Goal: Task Accomplishment & Management: Manage account settings

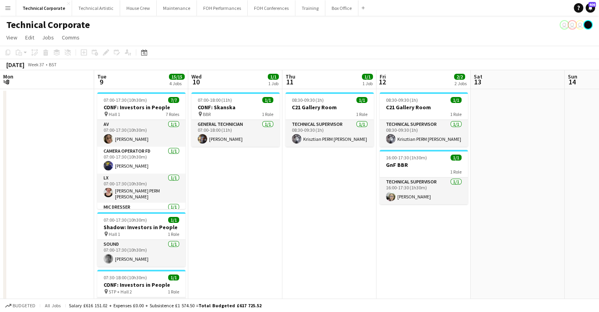
scroll to position [0, 224]
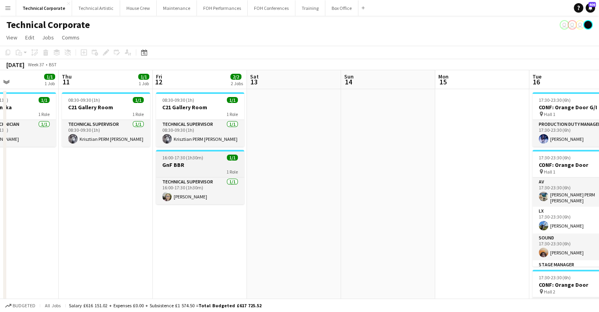
click at [221, 165] on h3 "GnF BBR" at bounding box center [200, 164] width 88 height 7
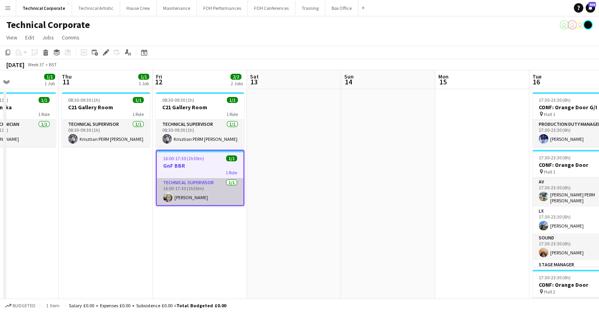
drag, startPoint x: 213, startPoint y: 165, endPoint x: 214, endPoint y: 179, distance: 13.9
click at [214, 171] on app-job-card "16:00-17:30 (1h30m) 1/1 GnF BBR 1 Role Technical Supervisor 1/1 16:00-17:30 (1h…" at bounding box center [200, 178] width 88 height 56
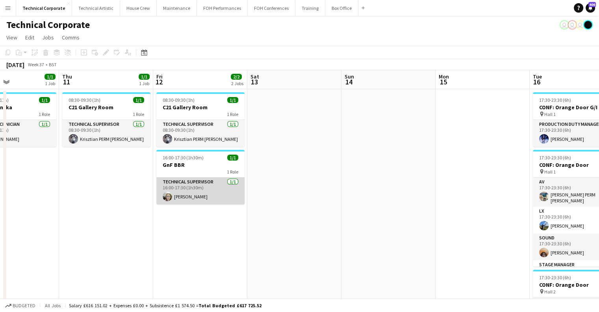
click at [215, 189] on app-card-role "Technical Supervisor 1/1 16:00-17:30 (1h30m) Sophie PERM Richardson" at bounding box center [200, 190] width 88 height 27
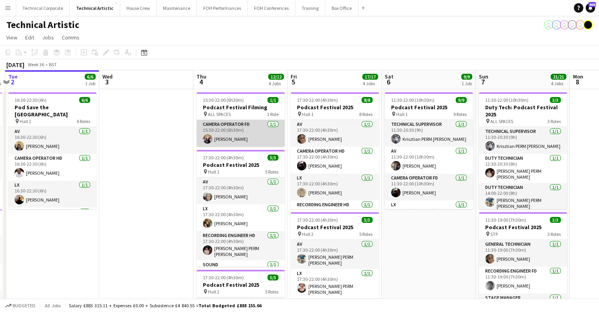
click at [239, 132] on app-card-role "Camera Operator FD 1/1 15:30-22:00 (6h30m) Holly Cassidy" at bounding box center [241, 133] width 88 height 27
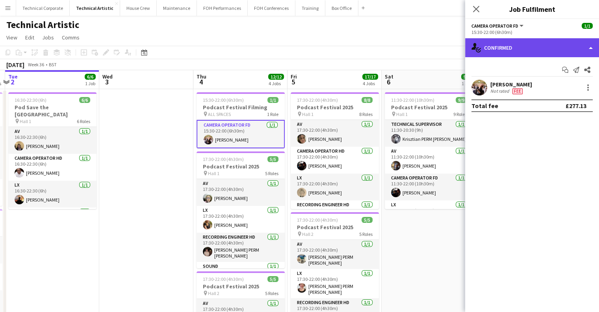
click at [502, 48] on div "single-neutral-actions-check-2 Confirmed" at bounding box center [532, 47] width 134 height 19
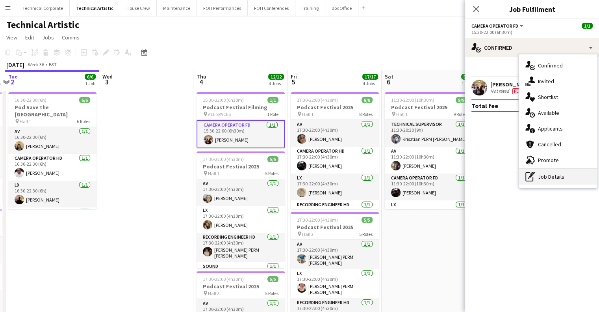
click at [550, 172] on div "pen-write Job Details" at bounding box center [558, 177] width 78 height 16
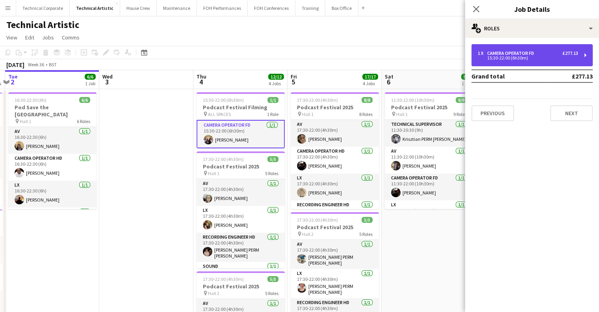
click at [530, 63] on div "1 x Camera Operator FD £277.13 15:30-22:00 (6h30m)" at bounding box center [532, 55] width 121 height 22
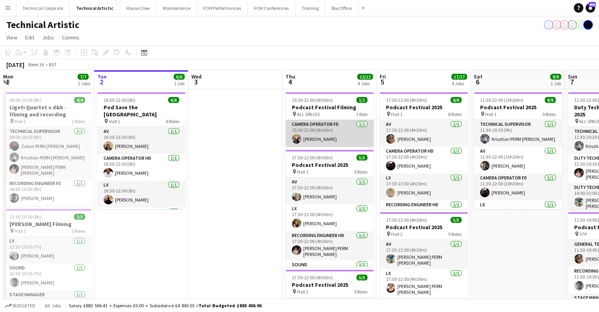
click at [311, 130] on app-card-role "Camera Operator FD [DATE] 15:30-22:00 (6h30m) [PERSON_NAME]" at bounding box center [330, 133] width 88 height 27
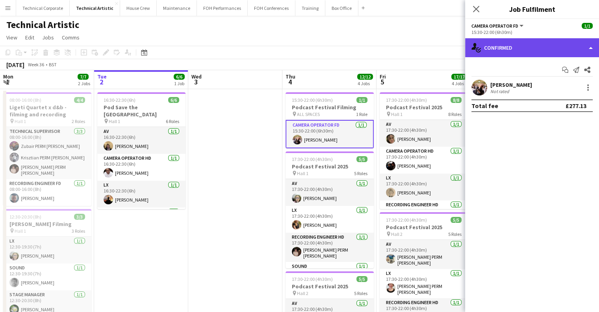
click at [516, 47] on div "single-neutral-actions-check-2 Confirmed" at bounding box center [532, 47] width 134 height 19
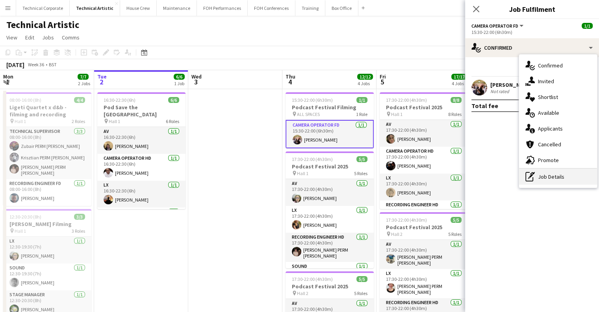
click at [557, 179] on div "pen-write Job Details" at bounding box center [558, 177] width 78 height 16
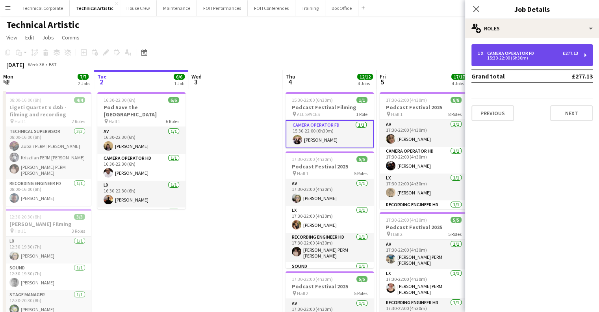
click at [530, 50] on div "1 x Camera Operator FD £277.13 15:30-22:00 (6h30m)" at bounding box center [532, 55] width 121 height 22
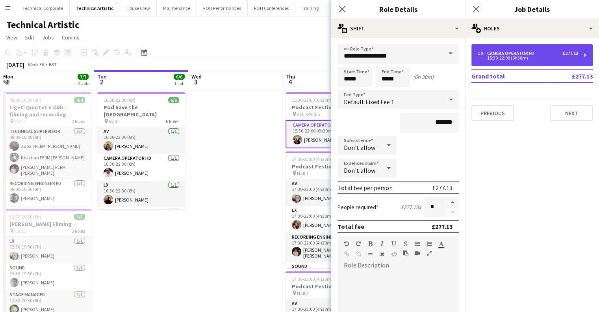
click at [530, 50] on div "1 x Camera Operator FD £277.13 15:30-22:00 (6h30m)" at bounding box center [532, 55] width 121 height 22
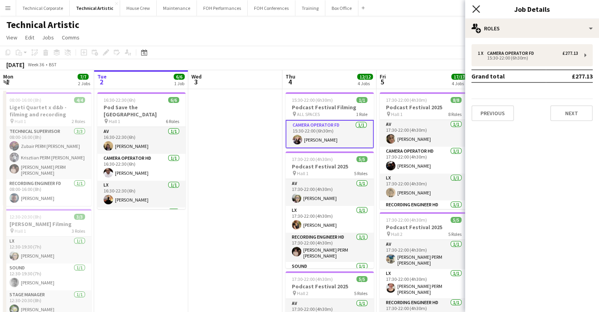
click at [472, 7] on icon "Close pop-in" at bounding box center [475, 8] width 7 height 7
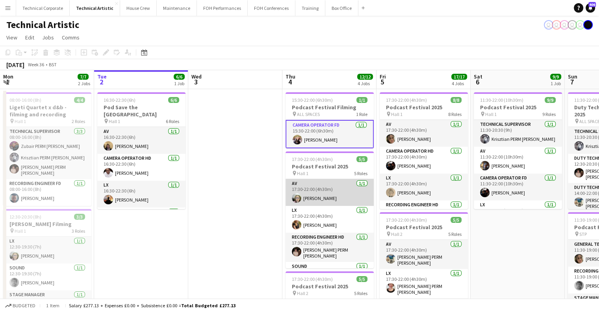
click at [296, 184] on app-card-role "AV 1/1 17:30-22:00 (4h30m) Sophie PERM Richardson" at bounding box center [330, 192] width 88 height 27
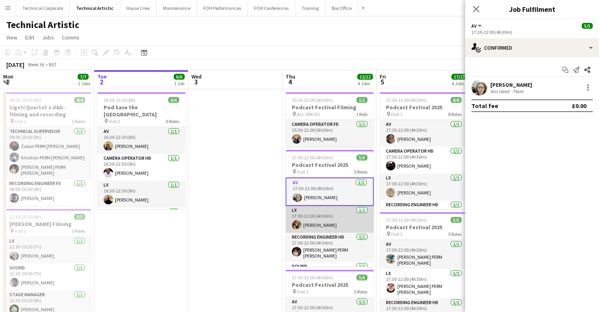
click at [312, 214] on app-card-role "LX 1/1 17:30-22:00 (4h30m) Amber Spooner" at bounding box center [330, 219] width 88 height 27
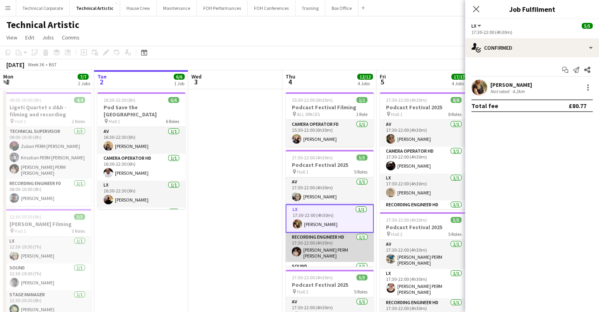
click at [312, 242] on app-card-role "Recording Engineer HD 1/1 17:30-22:00 (4h30m) Anders PERM Waller" at bounding box center [330, 246] width 88 height 29
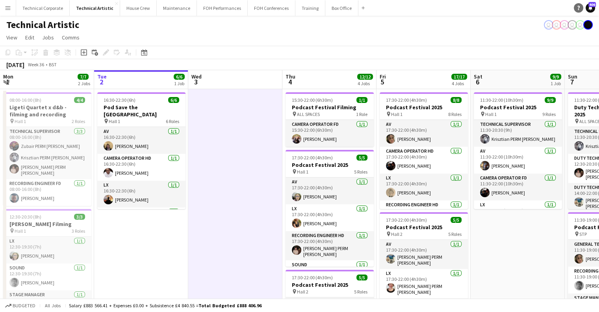
click at [581, 4] on link "Help" at bounding box center [578, 7] width 9 height 9
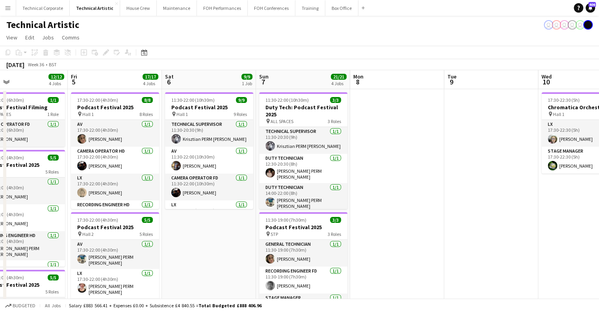
scroll to position [0, 310]
drag, startPoint x: 478, startPoint y: 254, endPoint x: 201, endPoint y: 240, distance: 277.7
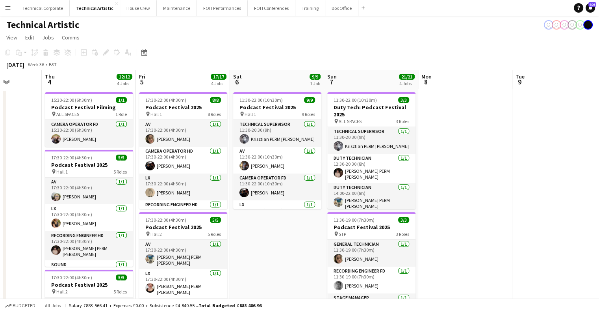
scroll to position [0, 224]
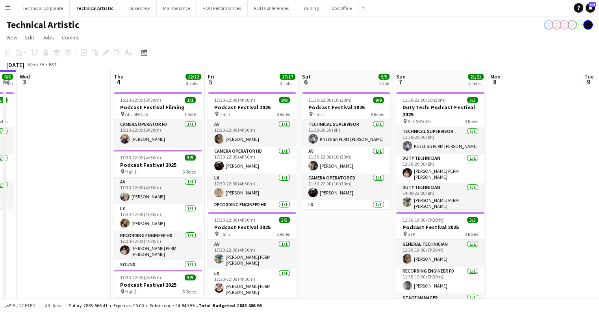
drag, startPoint x: 151, startPoint y: 240, endPoint x: 351, endPoint y: 248, distance: 201.1
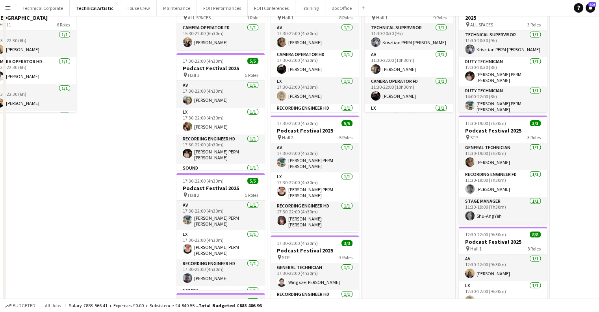
scroll to position [0, 0]
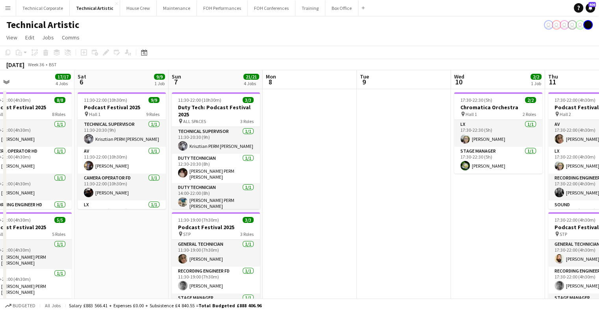
drag, startPoint x: 414, startPoint y: 241, endPoint x: 127, endPoint y: 241, distance: 287.2
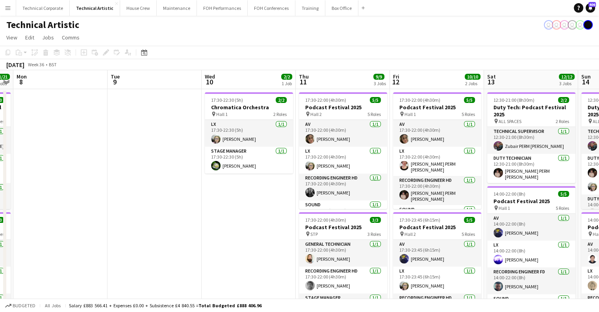
drag, startPoint x: 386, startPoint y: 241, endPoint x: 137, endPoint y: 238, distance: 249.4
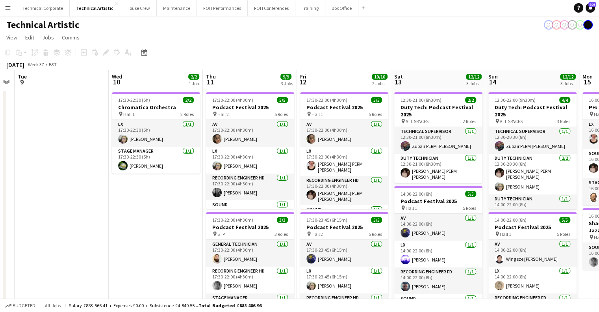
scroll to position [0, 362]
drag, startPoint x: 433, startPoint y: 221, endPoint x: 345, endPoint y: 236, distance: 88.7
click at [579, 9] on icon at bounding box center [579, 8] width 2 height 4
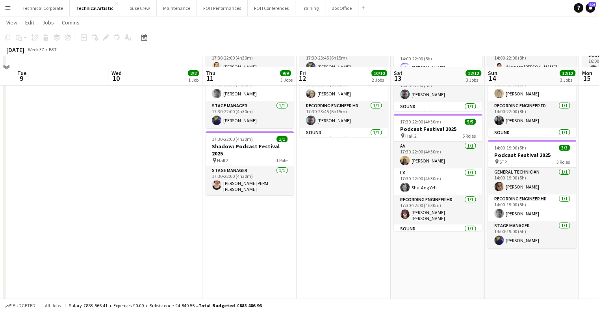
scroll to position [204, 0]
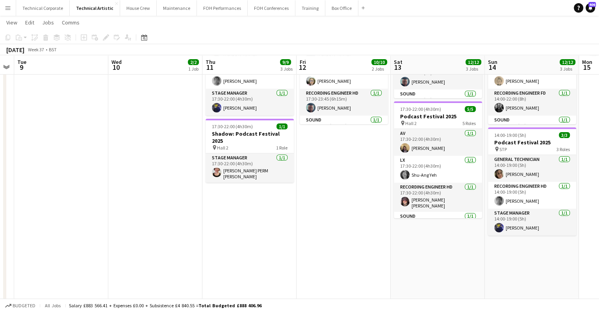
click at [414, 281] on app-date-cell "12:30-21:00 (8h30m) 2/2 Duty Tech: Podcast Festival 2025 pin ALL SPACES 2 Roles…" at bounding box center [438, 131] width 94 height 493
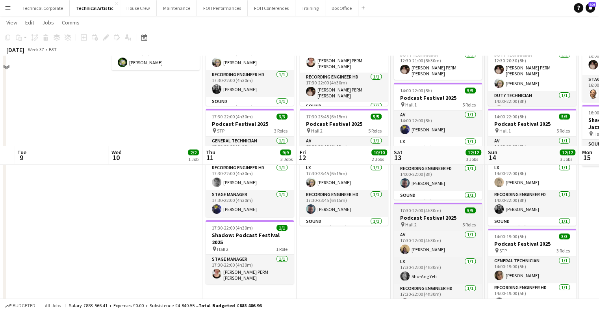
scroll to position [0, 0]
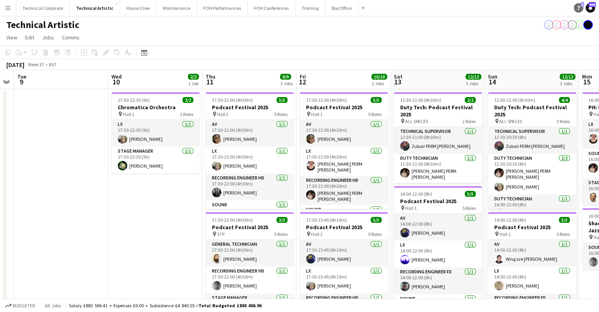
click at [577, 9] on icon "Help" at bounding box center [578, 8] width 5 height 5
click at [578, 7] on icon "Help" at bounding box center [578, 8] width 5 height 5
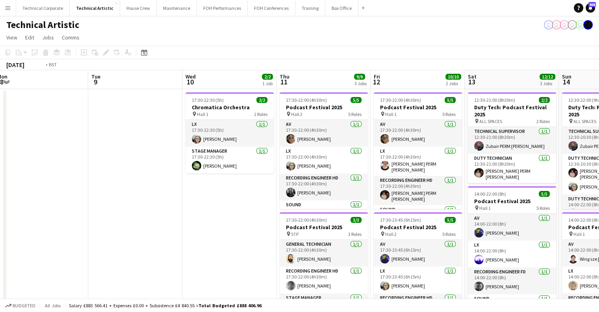
drag, startPoint x: 196, startPoint y: 184, endPoint x: 326, endPoint y: 195, distance: 130.5
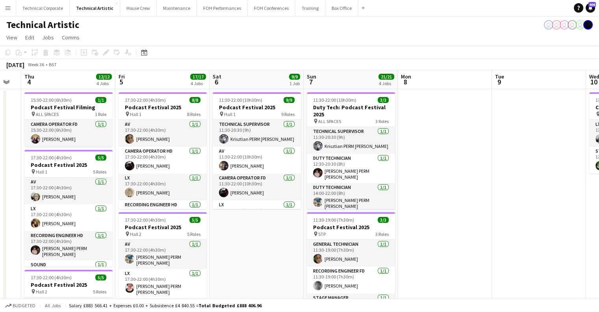
drag, startPoint x: 369, startPoint y: 212, endPoint x: 446, endPoint y: 215, distance: 76.9
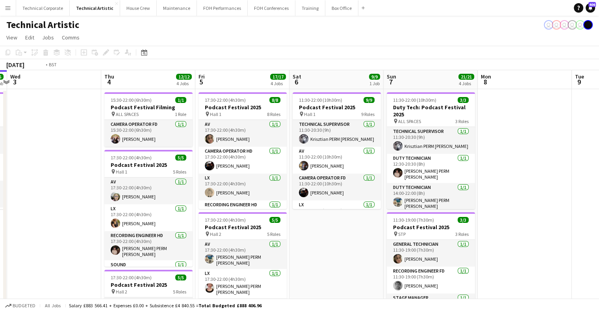
drag, startPoint x: 205, startPoint y: 196, endPoint x: 358, endPoint y: 197, distance: 153.3
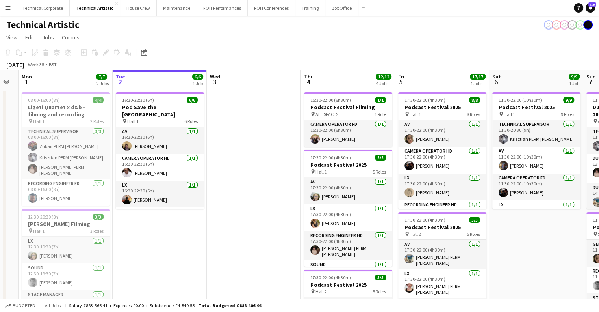
scroll to position [0, 168]
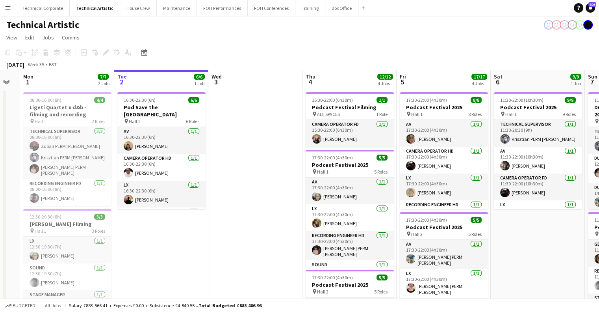
drag, startPoint x: 242, startPoint y: 175, endPoint x: 255, endPoint y: 173, distance: 13.5
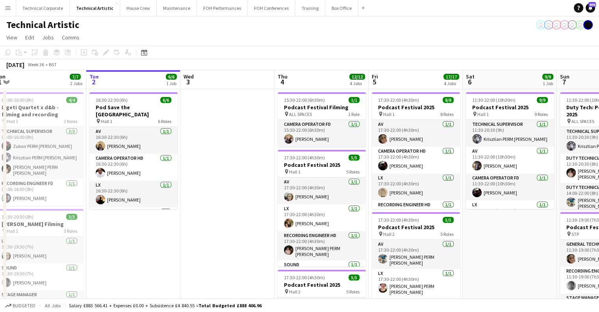
drag, startPoint x: 265, startPoint y: 236, endPoint x: 237, endPoint y: 238, distance: 28.0
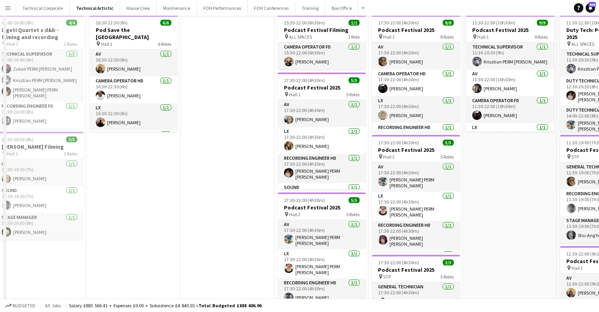
scroll to position [0, 0]
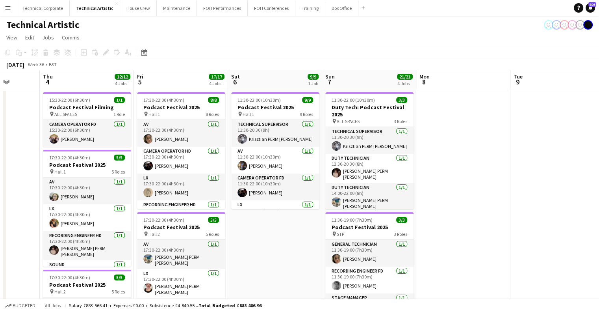
drag, startPoint x: 375, startPoint y: 158, endPoint x: 388, endPoint y: 135, distance: 26.1
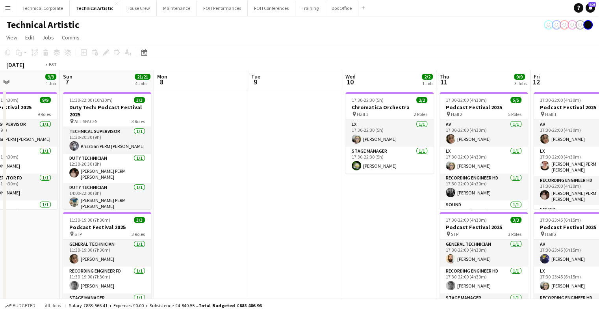
drag, startPoint x: 237, startPoint y: 146, endPoint x: 162, endPoint y: 143, distance: 74.9
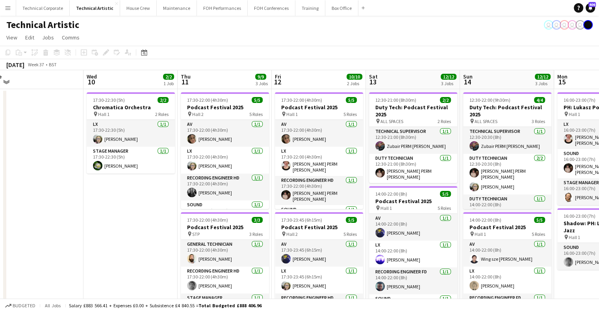
drag, startPoint x: 357, startPoint y: 154, endPoint x: 301, endPoint y: 156, distance: 56.0
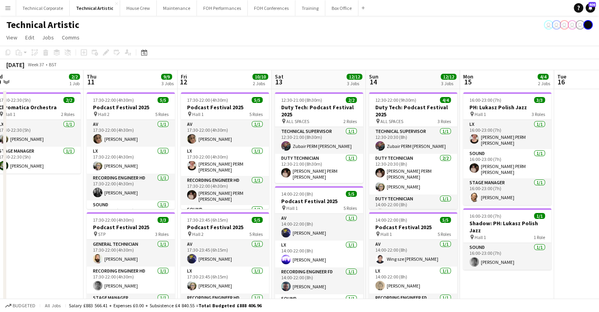
scroll to position [0, 324]
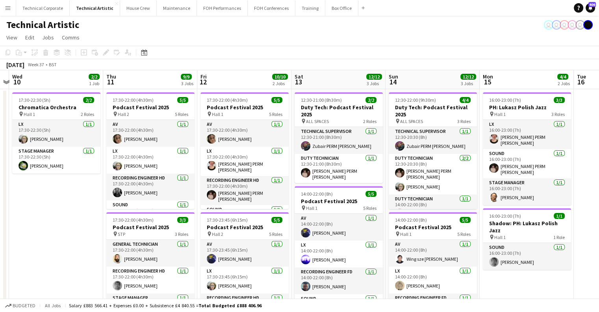
drag, startPoint x: 281, startPoint y: 164, endPoint x: 332, endPoint y: 165, distance: 51.2
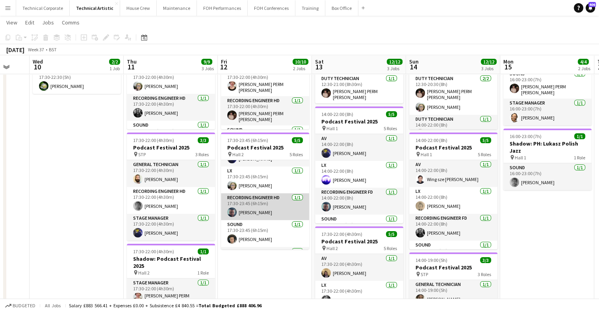
scroll to position [0, 0]
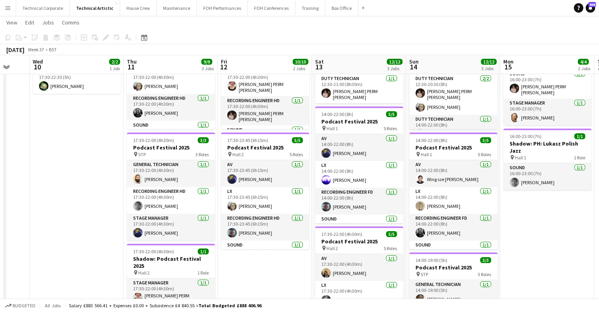
click at [67, 178] on app-date-cell "17:30-22:30 (5h) 2/2 Chromatica Orchestra pin Hall 1 2 Roles LX 1/1 17:30-22:30…" at bounding box center [77, 255] width 94 height 493
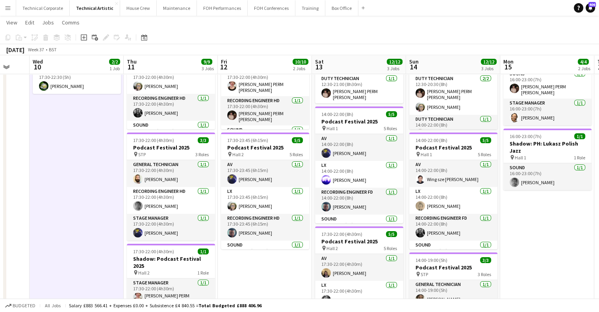
click at [67, 178] on app-date-cell "17:30-22:30 (5h) 2/2 Chromatica Orchestra pin Hall 1 2 Roles LX 1/1 17:30-22:30…" at bounding box center [77, 255] width 94 height 493
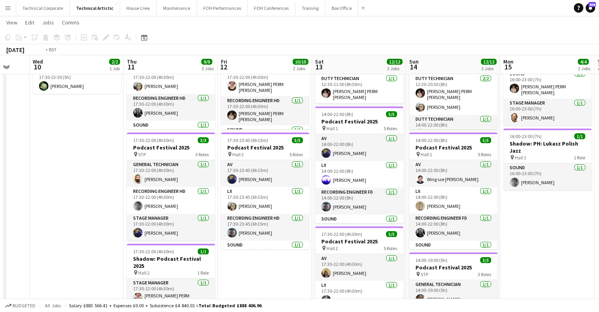
drag, startPoint x: 276, startPoint y: 136, endPoint x: 183, endPoint y: 151, distance: 94.2
click at [397, 143] on app-calendar-viewport "Sun 7 21/21 4 Jobs Mon 8 Tue 9 Wed 10 2/2 1 Job Thu 11 9/9 3 Jobs Fri 12 10/10 …" at bounding box center [299, 228] width 599 height 552
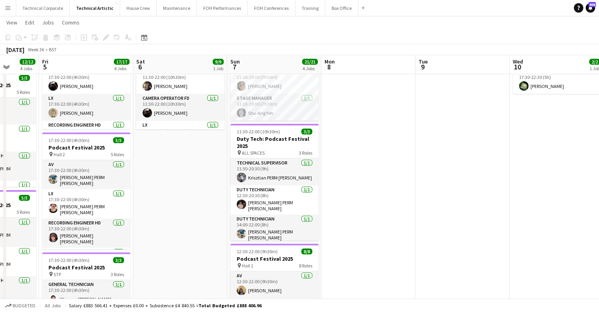
scroll to position [0, 236]
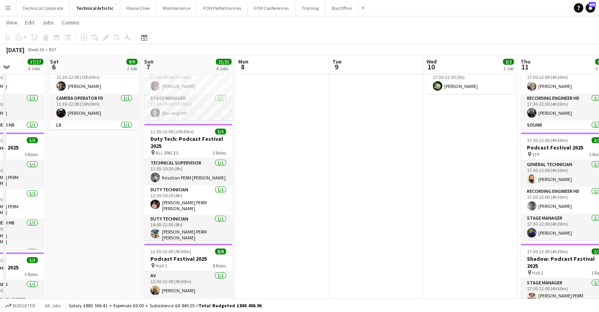
drag, startPoint x: 166, startPoint y: 151, endPoint x: 353, endPoint y: 152, distance: 186.8
click at [353, 152] on app-calendar-viewport "Wed 3 Thu 4 12/12 4 Jobs Fri 5 17/17 4 Jobs Sat 6 9/9 1 Job Sun 7 21/21 4 Jobs …" at bounding box center [299, 228] width 599 height 552
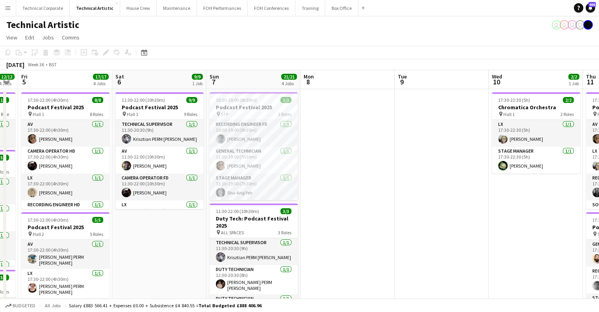
scroll to position [0, 159]
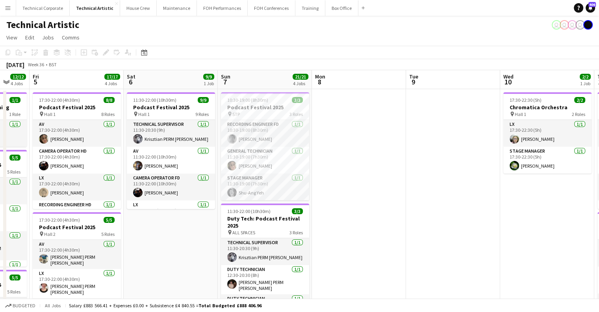
drag, startPoint x: 351, startPoint y: 165, endPoint x: 355, endPoint y: 165, distance: 4.3
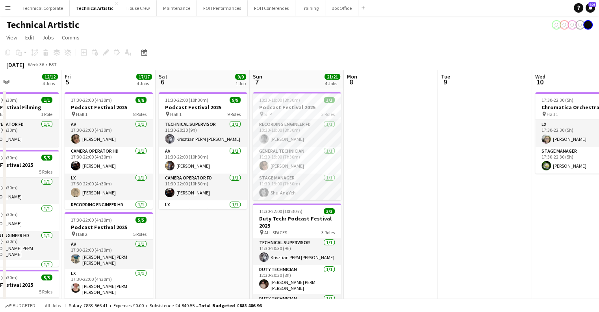
drag, startPoint x: 372, startPoint y: 193, endPoint x: 381, endPoint y: 201, distance: 13.1
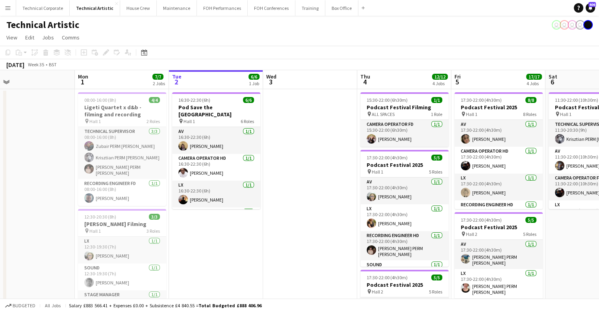
drag, startPoint x: 325, startPoint y: 250, endPoint x: 530, endPoint y: 247, distance: 204.9
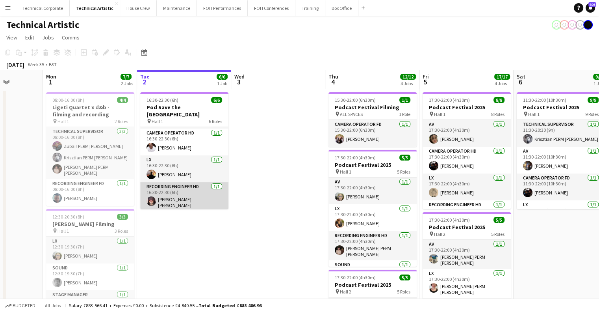
scroll to position [0, 0]
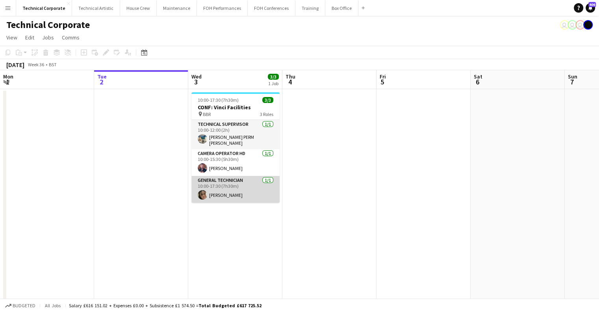
click at [231, 197] on app-card-role "General Technician 1/1 10:00-17:30 (7h30m) Eliyana Evans" at bounding box center [235, 189] width 88 height 27
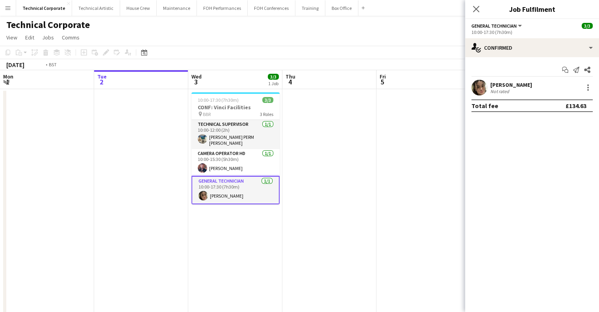
click at [376, 148] on app-date-cell at bounding box center [329, 282] width 94 height 386
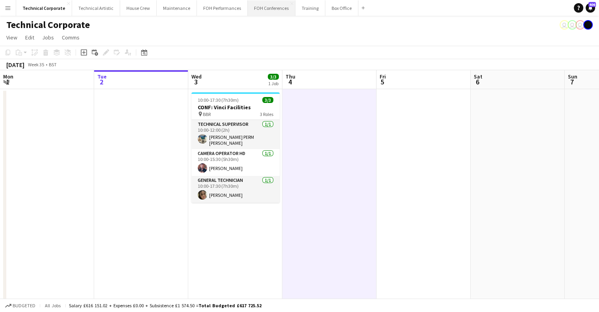
scroll to position [0, 188]
click at [326, 249] on app-date-cell at bounding box center [330, 282] width 94 height 386
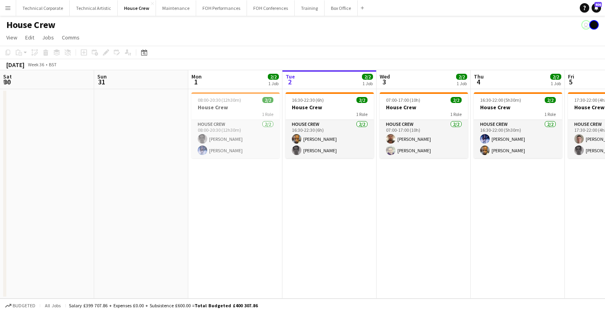
scroll to position [0, 286]
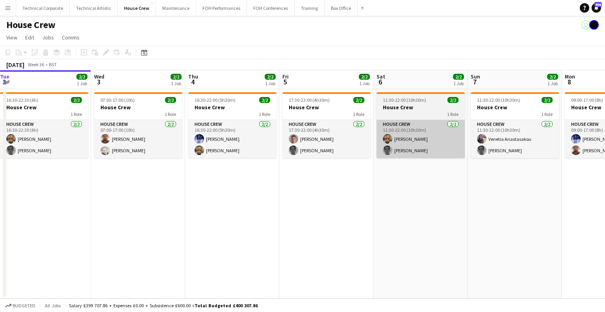
click at [379, 135] on app-card-role "House Crew [DATE] 11:30-22:00 (10h30m) [PERSON_NAME] [PERSON_NAME]" at bounding box center [421, 139] width 88 height 38
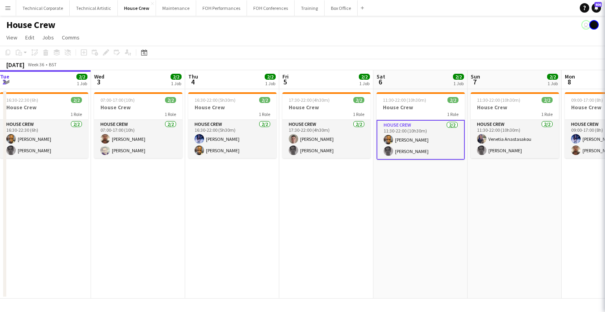
scroll to position [0, 285]
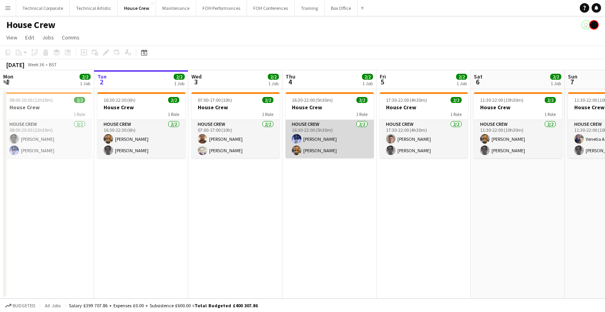
click at [343, 149] on app-card-role "House Crew 2/2 16:30-22:00 (5h30m) Ed Dampier Rhyan Jordan Holder" at bounding box center [330, 139] width 88 height 38
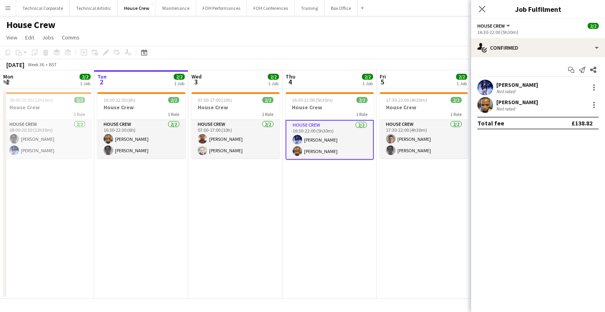
click at [361, 214] on app-date-cell "16:30-22:00 (5h30m) 2/2 House Crew 1 Role House Crew 2/2 16:30-22:00 (5h30m) Ed…" at bounding box center [329, 193] width 94 height 209
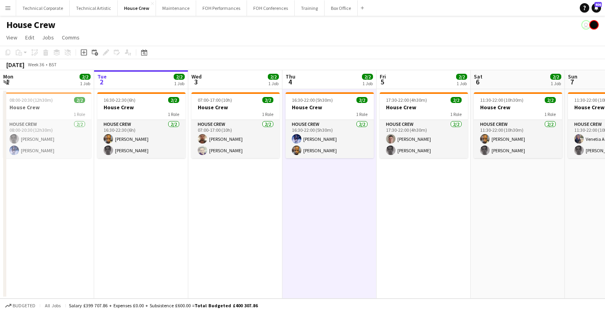
click at [273, 208] on app-date-cell "07:00-17:00 (10h) 2/2 House Crew 1 Role House Crew 2/2 07:00-17:00 (10h) Donnac…" at bounding box center [235, 193] width 94 height 209
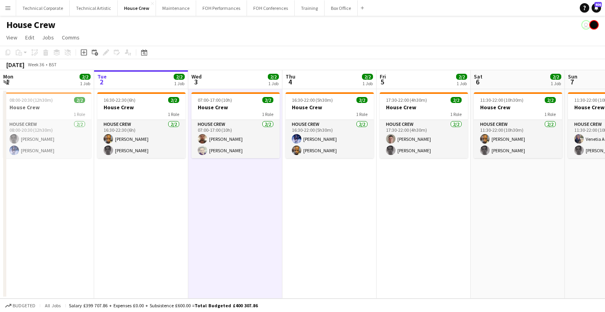
click at [273, 208] on app-date-cell "07:00-17:00 (10h) 2/2 House Crew 1 Role House Crew 2/2 07:00-17:00 (10h) Donnac…" at bounding box center [235, 193] width 94 height 209
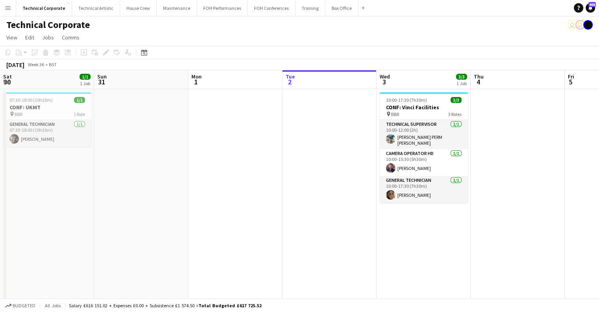
scroll to position [0, 188]
